Goal: Information Seeking & Learning: Learn about a topic

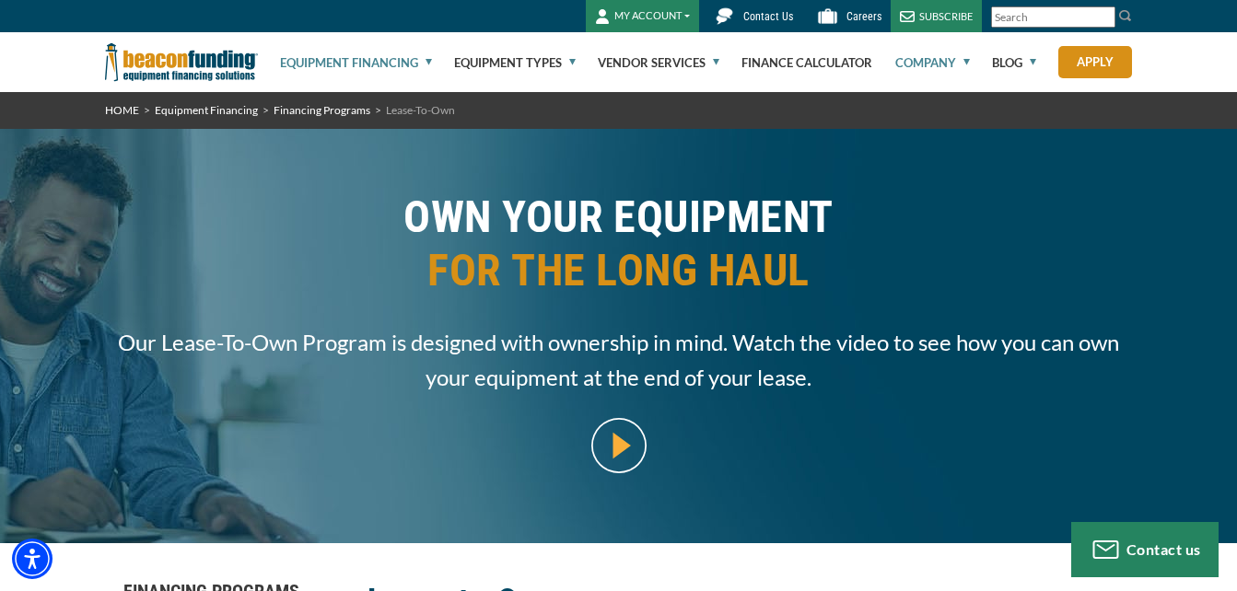
click at [939, 62] on link "Company" at bounding box center [932, 62] width 75 height 59
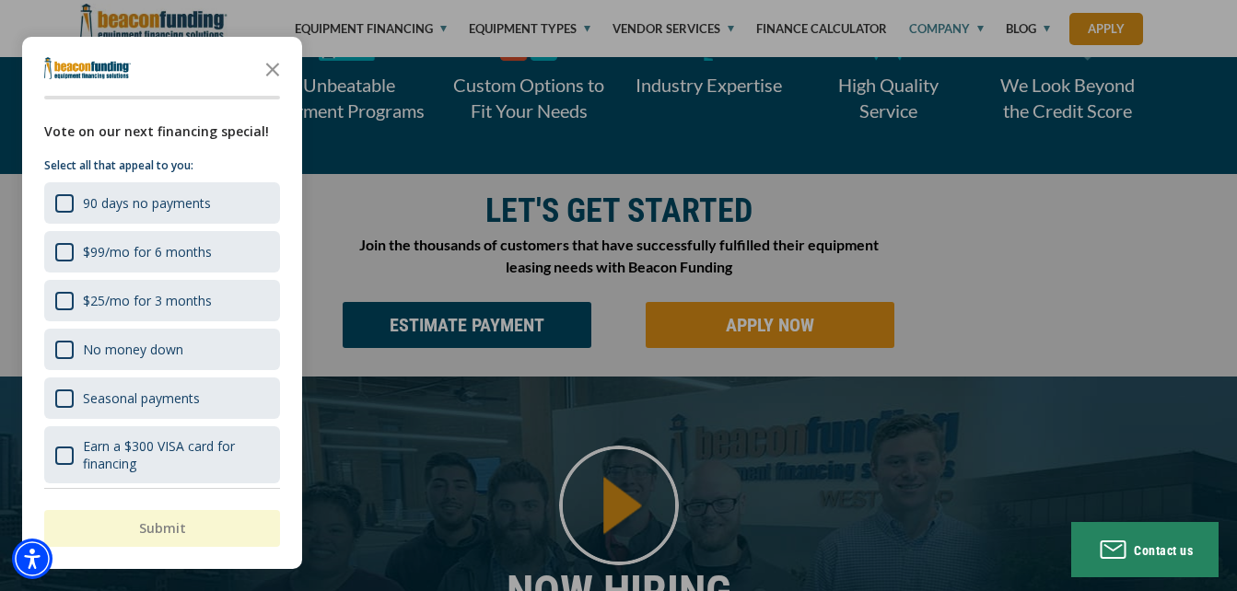
scroll to position [990, 0]
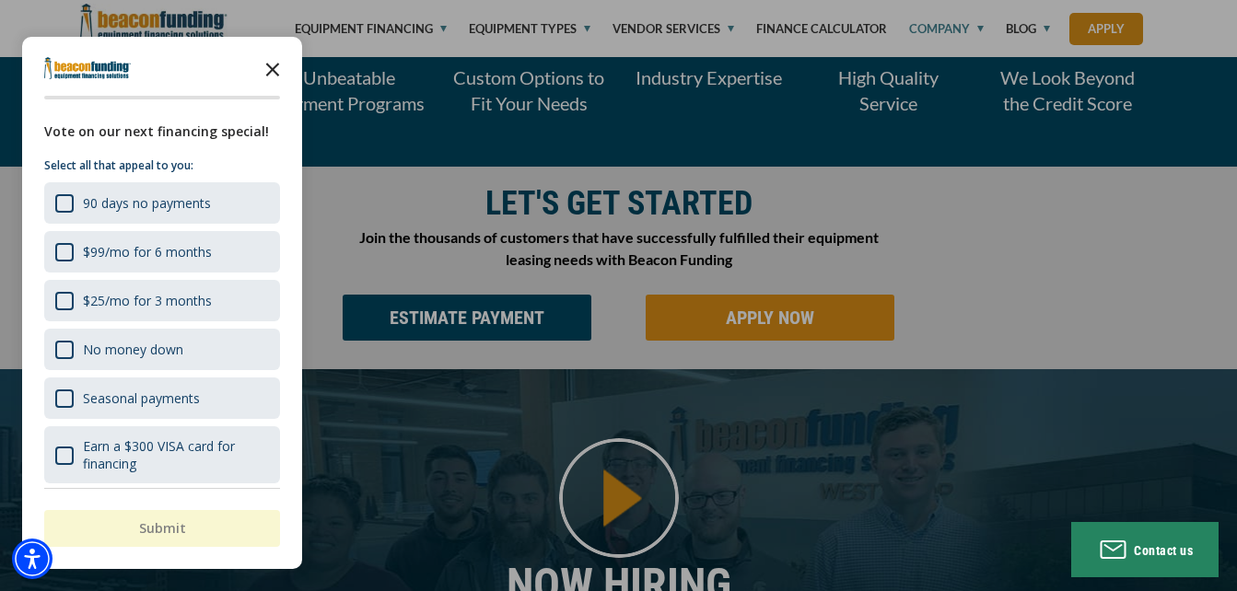
click at [268, 65] on polygon "Close the survey" at bounding box center [273, 70] width 14 height 14
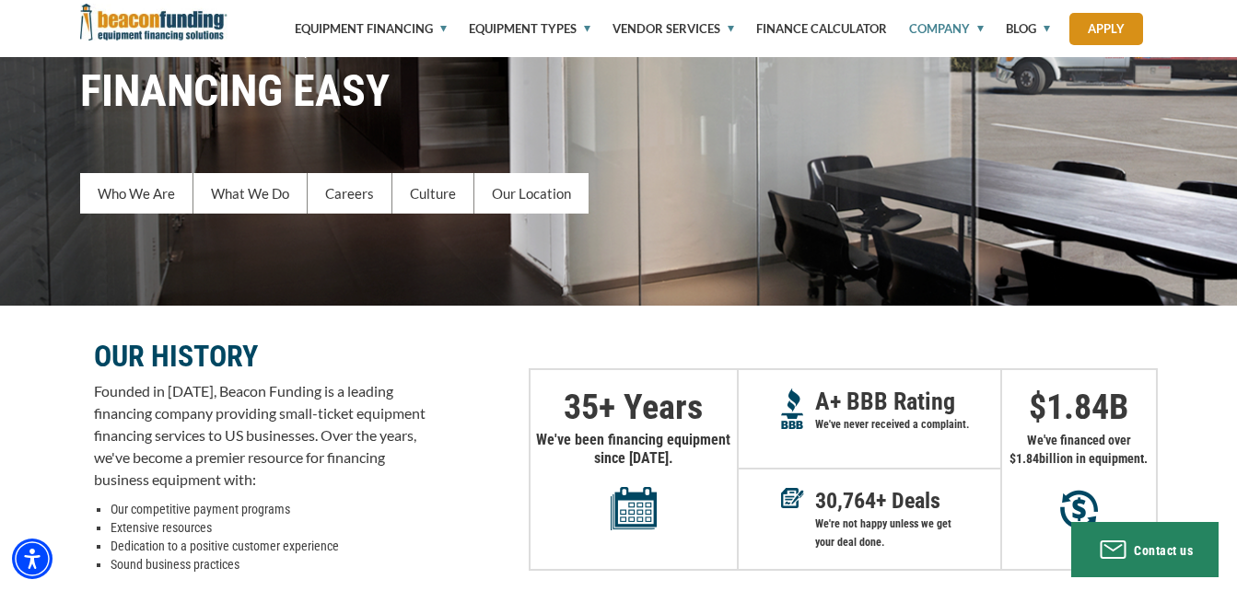
scroll to position [0, 0]
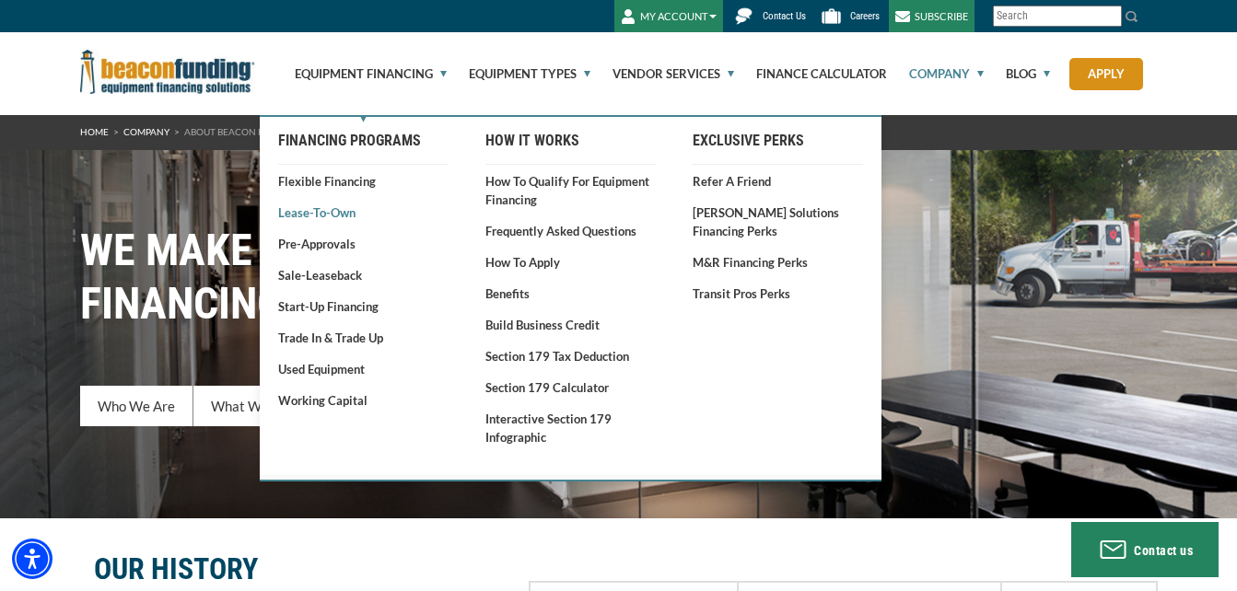
click at [344, 209] on link "Lease-To-Own" at bounding box center [363, 213] width 170 height 18
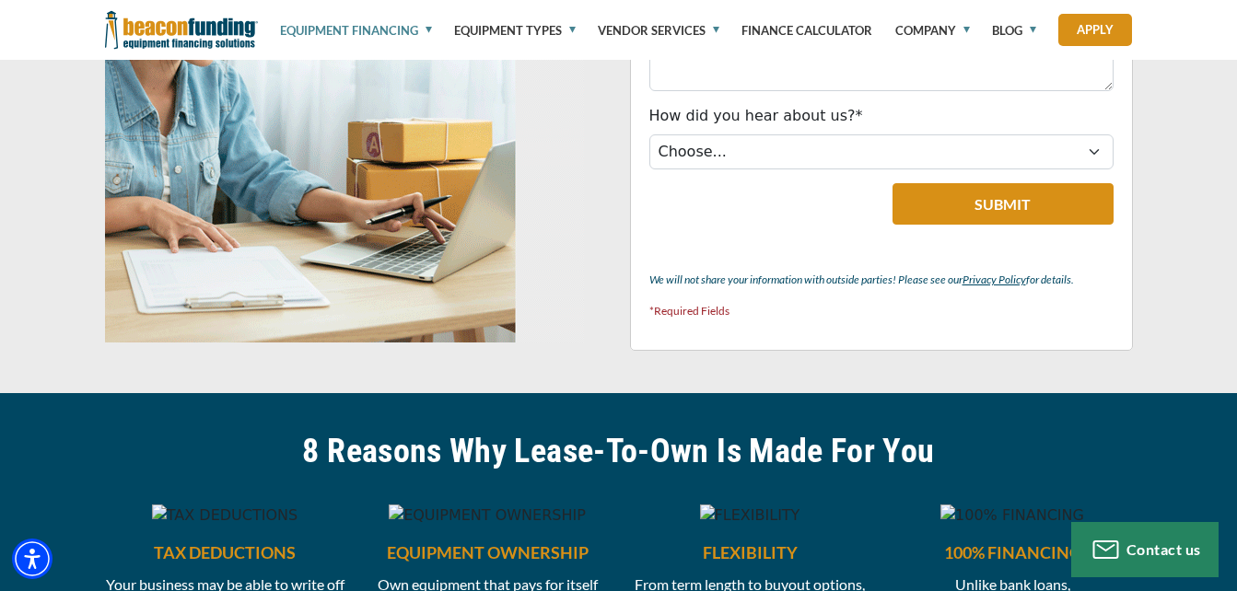
scroll to position [1502, 0]
